Goal: Task Accomplishment & Management: Use online tool/utility

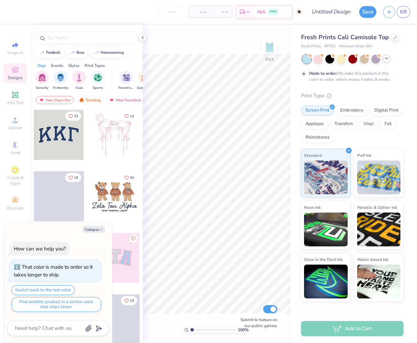
click at [386, 58] on icon at bounding box center [386, 58] width 5 height 5
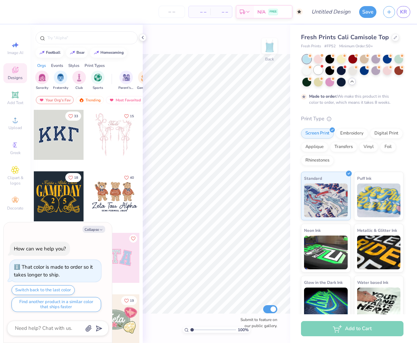
click at [319, 70] on div at bounding box center [318, 70] width 9 height 9
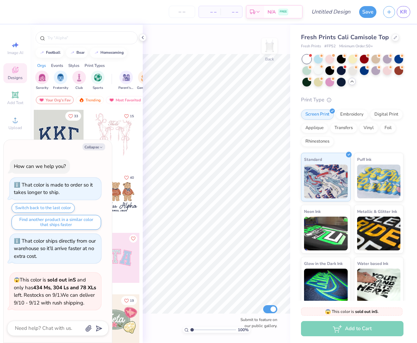
scroll to position [54, 0]
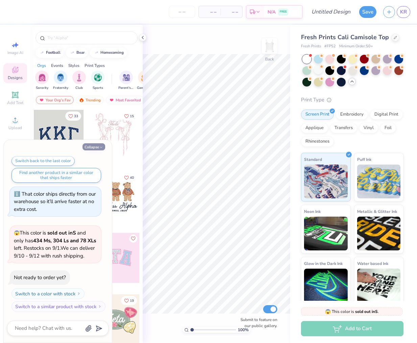
click at [88, 144] on button "Collapse" at bounding box center [94, 146] width 23 height 7
type textarea "x"
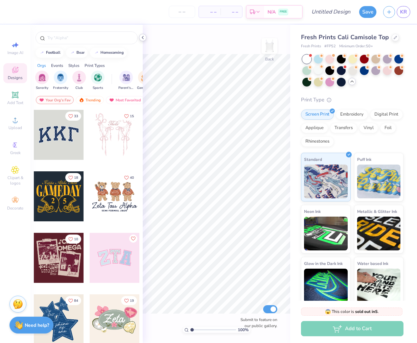
click at [141, 38] on icon at bounding box center [142, 37] width 5 height 5
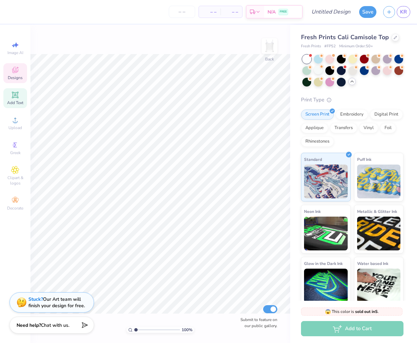
click at [19, 94] on icon at bounding box center [15, 95] width 8 height 8
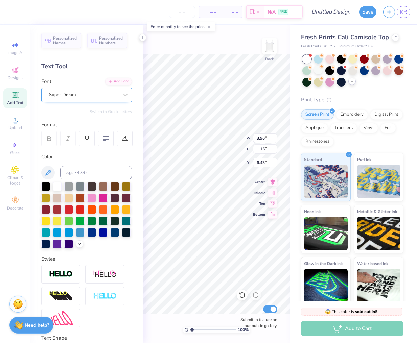
click at [71, 97] on div "Super Dream" at bounding box center [83, 95] width 71 height 10
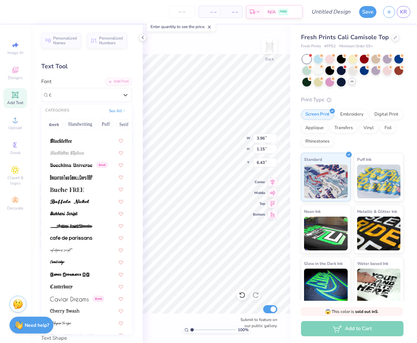
scroll to position [0, 0]
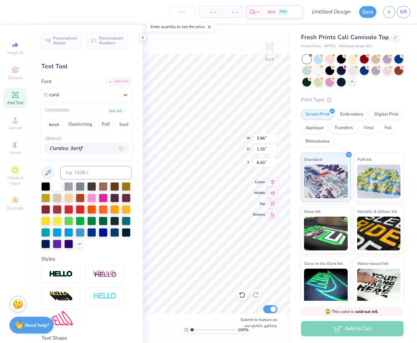
click at [94, 152] on div at bounding box center [86, 148] width 73 height 7
type input "cursi"
type input "3.90"
type input "1.24"
type input "6.38"
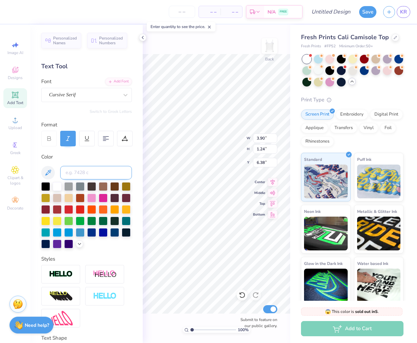
click at [87, 168] on input at bounding box center [96, 173] width 72 height 14
type input "E"
type textarea "e"
type textarea "esa 2025"
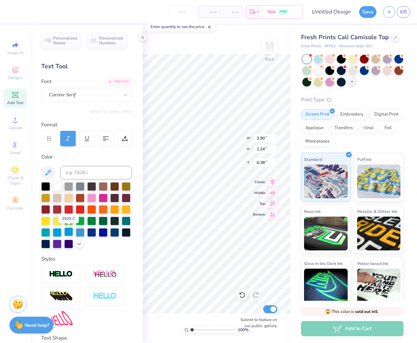
click at [69, 233] on div at bounding box center [68, 232] width 9 height 9
click at [57, 232] on div at bounding box center [57, 232] width 9 height 9
click at [60, 233] on div at bounding box center [57, 232] width 9 height 9
click at [79, 234] on div at bounding box center [80, 232] width 9 height 9
click at [70, 233] on div at bounding box center [68, 232] width 9 height 9
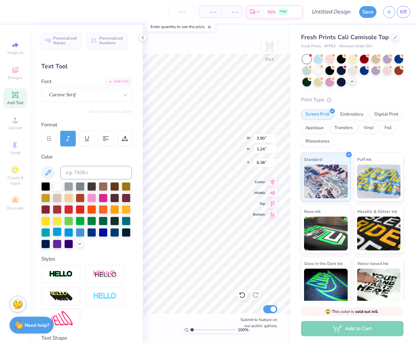
click at [58, 231] on div at bounding box center [57, 232] width 9 height 9
click at [55, 231] on div at bounding box center [57, 232] width 9 height 9
click at [81, 231] on div at bounding box center [80, 232] width 9 height 9
click at [68, 230] on div at bounding box center [68, 232] width 9 height 9
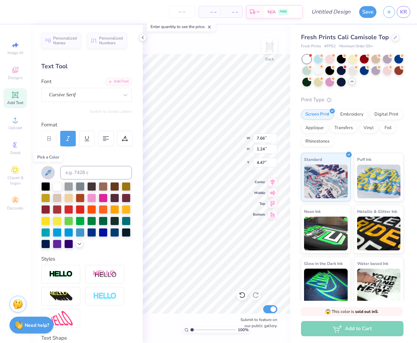
click at [47, 172] on icon at bounding box center [48, 173] width 8 height 8
click at [80, 243] on icon at bounding box center [79, 243] width 5 height 5
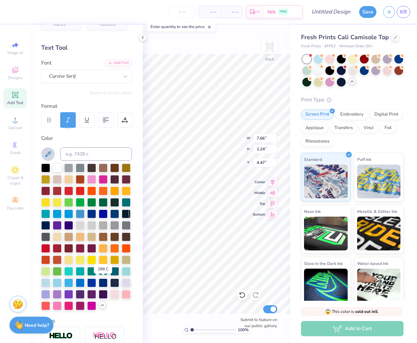
scroll to position [19, 0]
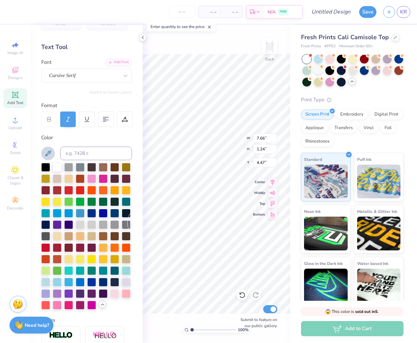
click at [48, 155] on icon at bounding box center [48, 154] width 8 height 8
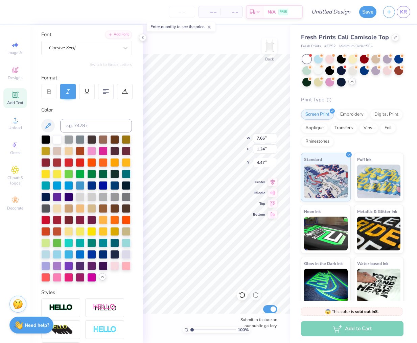
click at [104, 277] on icon at bounding box center [102, 276] width 5 height 5
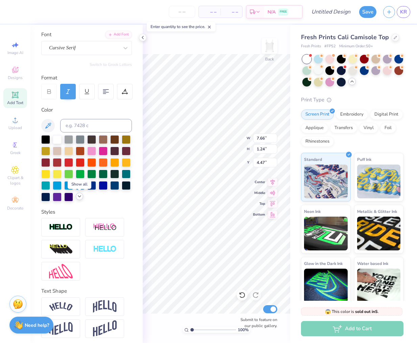
click at [79, 198] on icon at bounding box center [79, 196] width 5 height 5
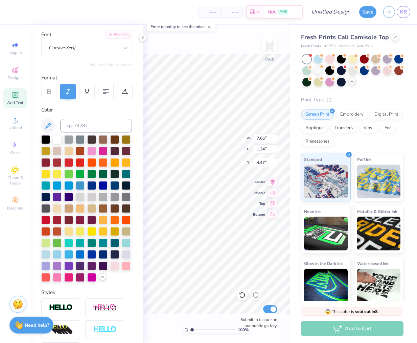
click at [104, 278] on icon at bounding box center [102, 276] width 5 height 5
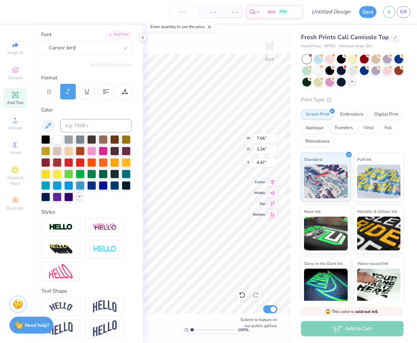
click at [80, 199] on div at bounding box center [79, 196] width 7 height 7
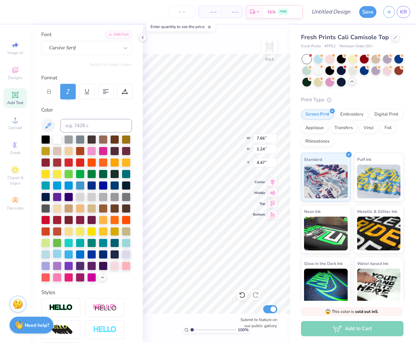
click at [55, 254] on div at bounding box center [57, 254] width 9 height 9
click at [47, 255] on div at bounding box center [45, 254] width 9 height 9
click at [55, 255] on div at bounding box center [57, 254] width 9 height 9
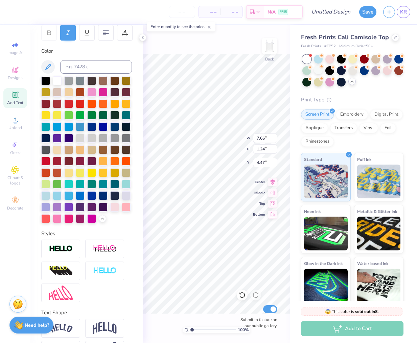
scroll to position [130, 0]
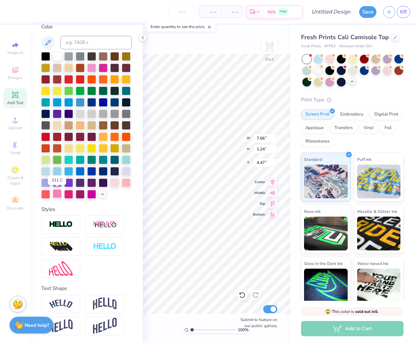
click at [56, 195] on div at bounding box center [57, 193] width 9 height 9
click at [15, 124] on div "Upload" at bounding box center [15, 123] width 24 height 20
type input "5.46"
type input "4.97"
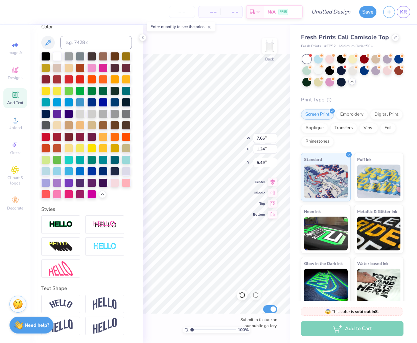
type input "0.80"
type input "5.98"
click at [12, 120] on icon at bounding box center [15, 120] width 8 height 8
click at [18, 125] on span "Upload" at bounding box center [15, 127] width 14 height 5
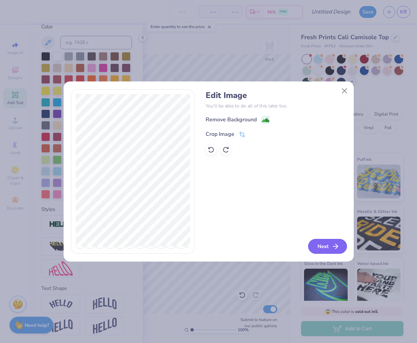
click at [330, 243] on button "Next" at bounding box center [327, 246] width 39 height 15
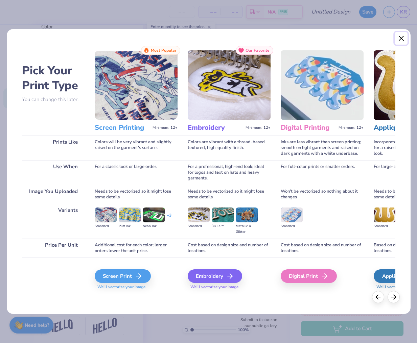
click at [400, 41] on button "Close" at bounding box center [401, 38] width 13 height 13
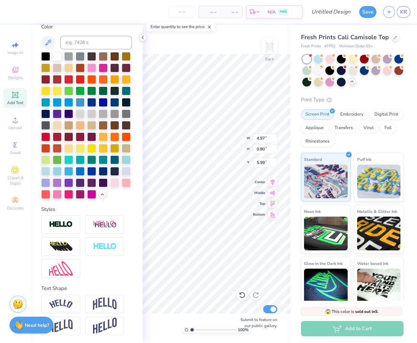
type input "8.46"
click at [15, 119] on icon at bounding box center [15, 120] width 8 height 8
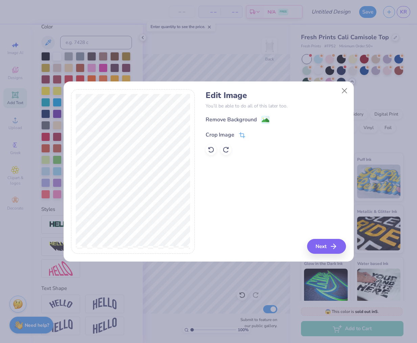
click at [242, 136] on icon at bounding box center [242, 135] width 6 height 6
click at [315, 241] on div "Edit Image You’ll be able to do all of this later too. Remove Background Crop I…" at bounding box center [276, 171] width 140 height 165
click at [225, 175] on div "Edit Image You’ll be able to do all of this later too. Remove Background Crop I…" at bounding box center [276, 171] width 140 height 165
click at [322, 236] on div "Edit Image You’ll be able to do all of this later too. Remove Background Crop I…" at bounding box center [276, 171] width 140 height 165
click at [322, 242] on div "Edit Image You’ll be able to do all of this later too. Remove Background Crop I…" at bounding box center [276, 171] width 140 height 165
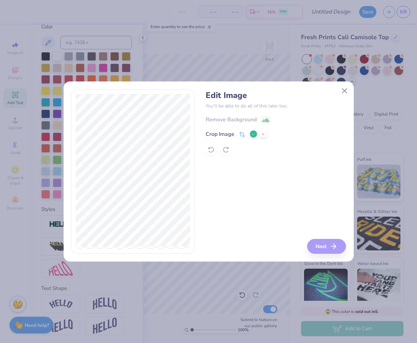
click at [251, 135] on button at bounding box center [253, 134] width 7 height 7
click at [209, 150] on icon at bounding box center [211, 150] width 7 height 7
click at [240, 136] on icon at bounding box center [242, 135] width 6 height 6
click at [251, 133] on icon at bounding box center [253, 134] width 4 height 4
click at [335, 250] on icon "button" at bounding box center [336, 247] width 8 height 8
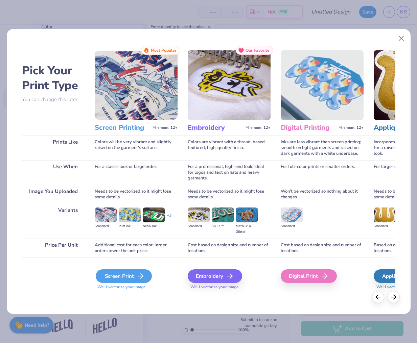
click at [124, 273] on div "Screen Print" at bounding box center [124, 277] width 56 height 14
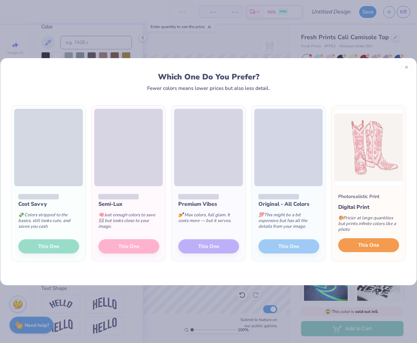
click at [362, 247] on span "This One" at bounding box center [368, 246] width 21 height 8
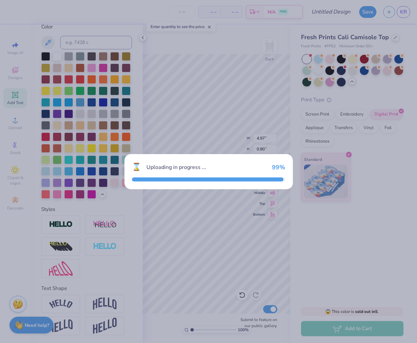
type input "9.19"
type input "2.40"
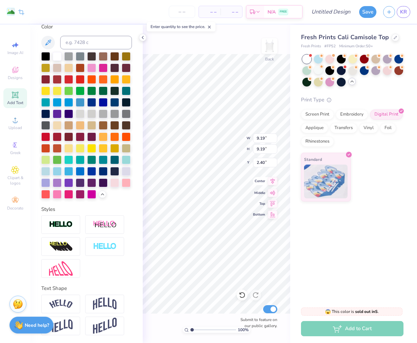
type input "4.82"
type input "2.18"
type input "4.97"
type input "0.80"
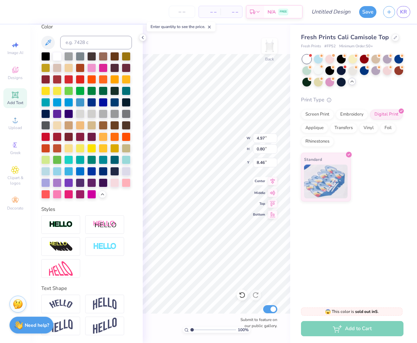
type input "7.00"
type input "4.82"
type input "2.18"
type textarea "2"
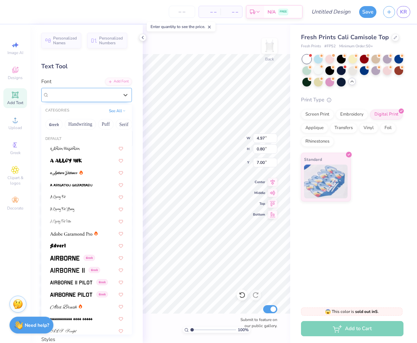
click at [103, 92] on div "Cursive Serif" at bounding box center [83, 95] width 71 height 10
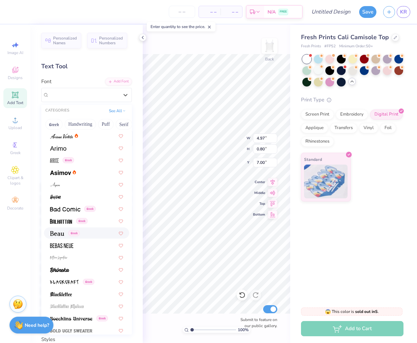
scroll to position [222, 0]
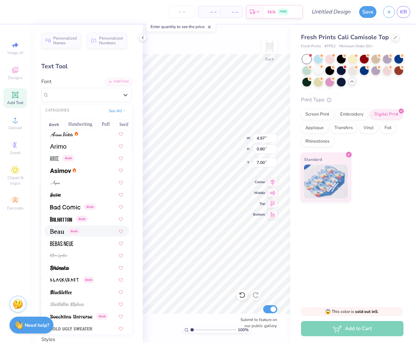
click at [81, 229] on div "Greek" at bounding box center [86, 231] width 73 height 7
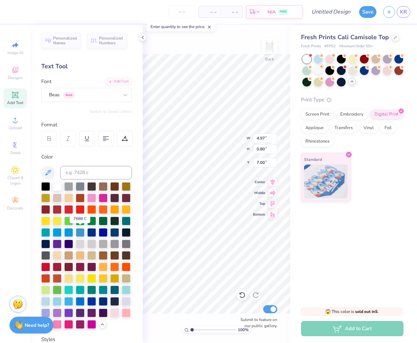
scroll to position [0, 1]
type textarea "ESA 2025"
click at [89, 200] on div at bounding box center [91, 197] width 9 height 9
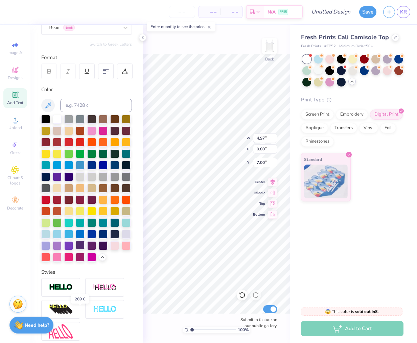
scroll to position [68, 0]
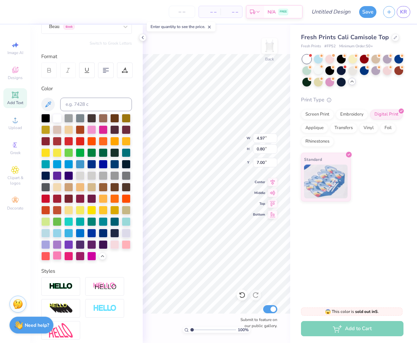
click at [55, 257] on div at bounding box center [57, 255] width 9 height 9
click at [115, 244] on div at bounding box center [114, 244] width 9 height 9
click at [128, 245] on div at bounding box center [126, 244] width 9 height 9
click at [93, 132] on div at bounding box center [91, 129] width 9 height 9
click at [99, 133] on div at bounding box center [103, 129] width 9 height 9
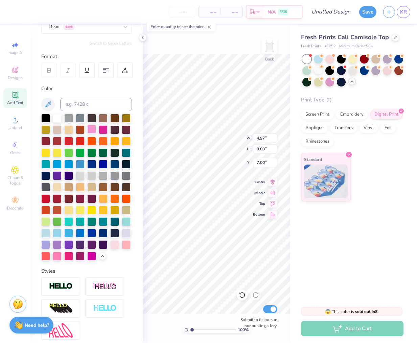
click at [92, 131] on div at bounding box center [91, 129] width 9 height 9
click at [113, 247] on div at bounding box center [114, 244] width 9 height 9
click at [123, 245] on div at bounding box center [126, 244] width 9 height 9
type input "7.19"
type input "4.82"
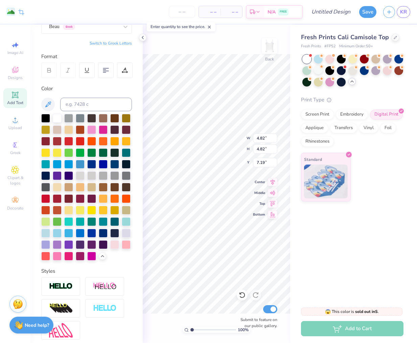
type input "4.82"
type input "2.18"
type input "7.00"
click at [300, 224] on div "Fresh Prints Cali Camisole Top Fresh Prints # FP52 Minimum Order: 50 + Print Ty…" at bounding box center [353, 163] width 127 height 276
type input "4.39"
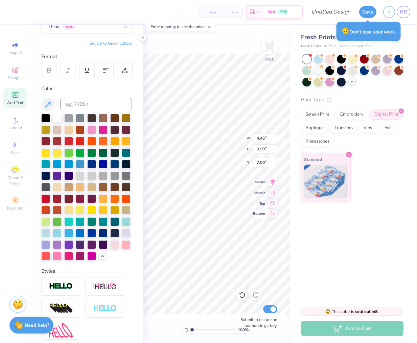
type input "0.89"
type input "4.70"
type input "0.95"
type input "1.23"
type input "4.82"
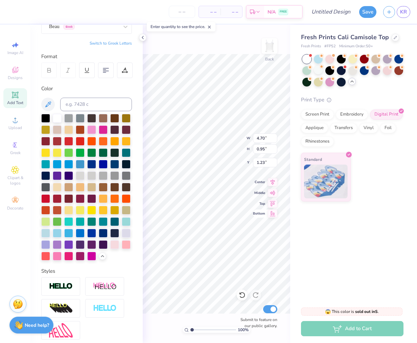
type input "4.82"
type input "2.86"
type input "4.70"
type input "0.95"
type input "1.91"
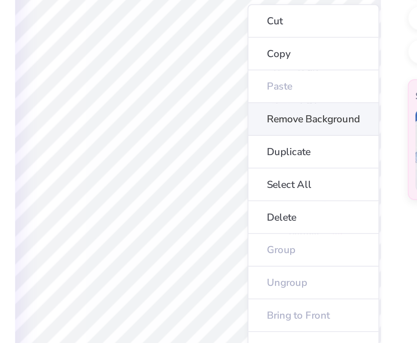
type input "4.82"
type input "2.86"
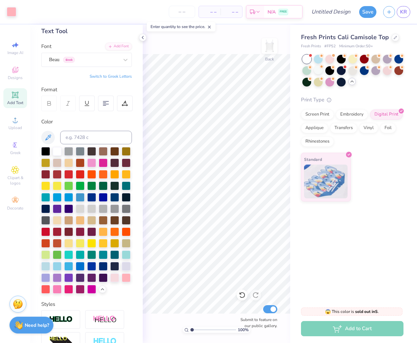
scroll to position [0, 0]
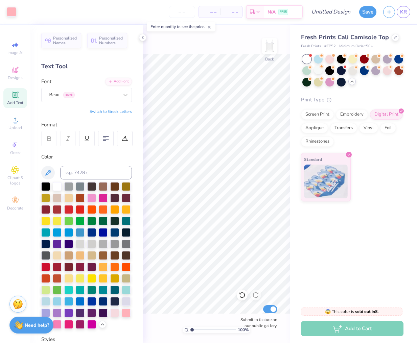
click at [107, 103] on div "Personalized Names Personalized Numbers Text Tool Add Font Font Beau Greek Swit…" at bounding box center [86, 184] width 112 height 319
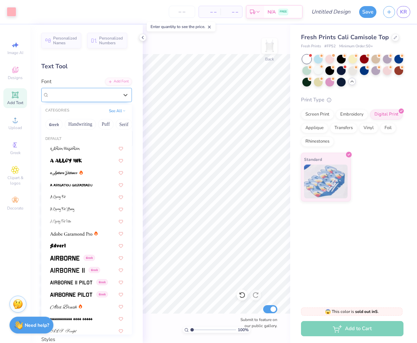
click at [104, 97] on div "Beau Greek" at bounding box center [83, 95] width 71 height 10
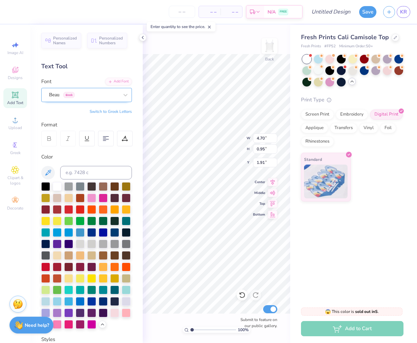
click at [100, 92] on div "Beau Greek" at bounding box center [83, 95] width 71 height 10
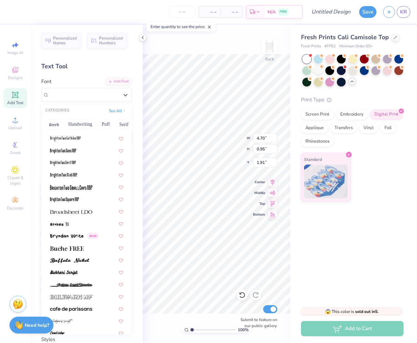
scroll to position [510, 0]
click at [84, 252] on div at bounding box center [86, 247] width 85 height 11
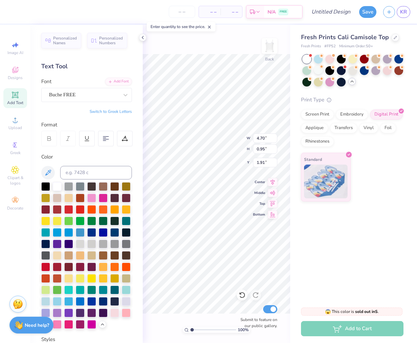
click at [377, 266] on div "Fresh Prints Cali Camisole Top Fresh Prints # FP52 Minimum Order: 50 + Print Ty…" at bounding box center [353, 163] width 127 height 276
type input "5.05"
type input "0.76"
type input "2.01"
click at [118, 95] on div "Buche FREE" at bounding box center [83, 95] width 71 height 10
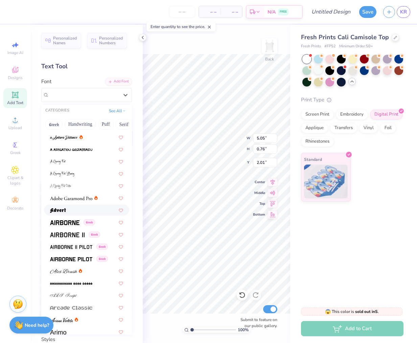
scroll to position [42, 0]
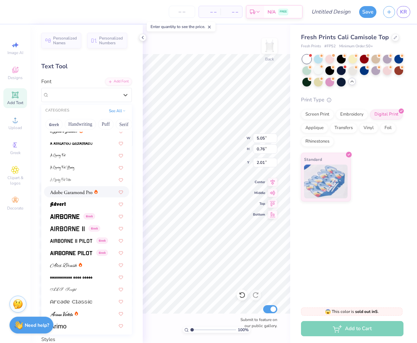
click at [61, 192] on img at bounding box center [71, 192] width 42 height 5
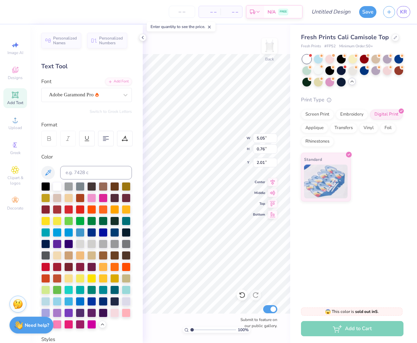
type input "4.30"
type input "0.83"
type input "1.97"
click at [78, 98] on div "Adobe Garamond Pro" at bounding box center [83, 95] width 71 height 10
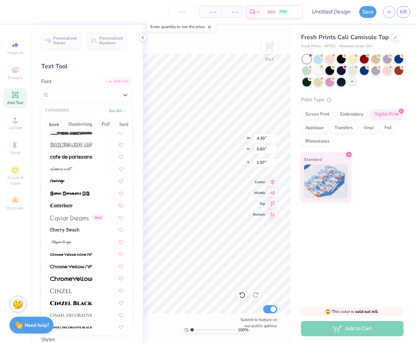
scroll to position [662, 0]
click at [76, 244] on div at bounding box center [86, 241] width 73 height 7
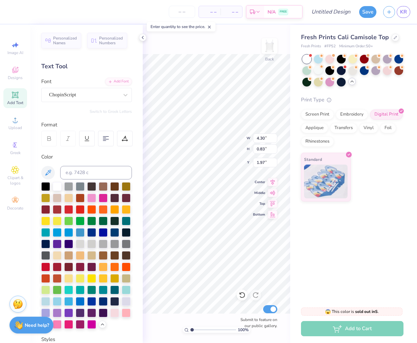
type input "5.50"
type input "1.17"
type input "1.80"
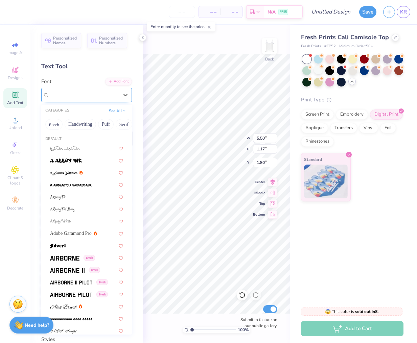
click at [65, 90] on div at bounding box center [84, 94] width 70 height 9
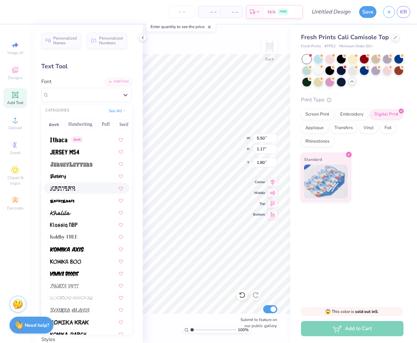
scroll to position [1849, 0]
click at [81, 236] on div at bounding box center [86, 236] width 73 height 7
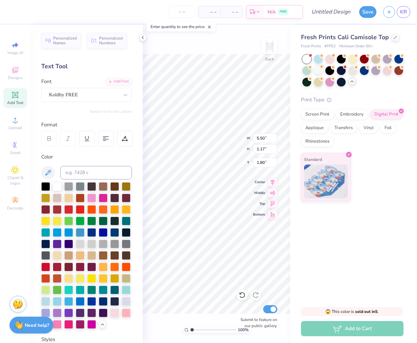
type input "4.35"
type input "0.76"
type input "2.01"
click at [65, 99] on div at bounding box center [84, 94] width 70 height 9
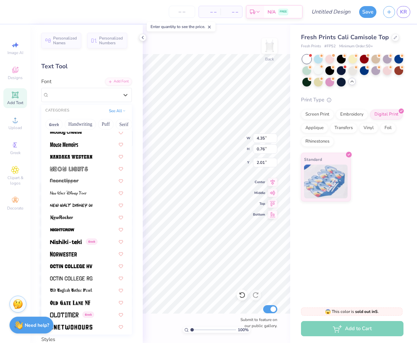
scroll to position [2540, 0]
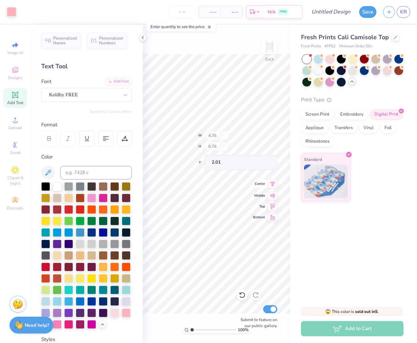
type input "4.82"
type input "2.86"
click at [125, 121] on div "Format" at bounding box center [86, 125] width 91 height 8
type input "4.35"
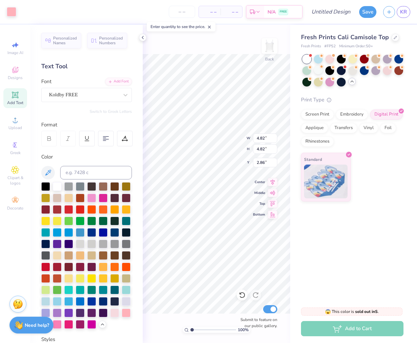
type input "0.76"
type input "2.11"
click at [93, 93] on div "Koldby FREE" at bounding box center [83, 95] width 71 height 10
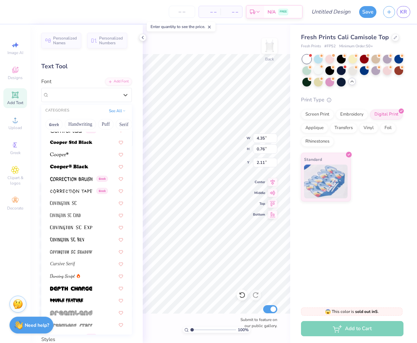
scroll to position [1117, 0]
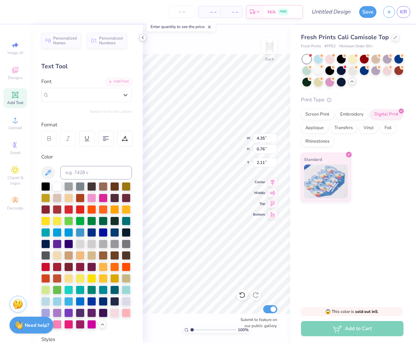
click at [142, 38] on icon at bounding box center [142, 37] width 5 height 5
